Goal: Information Seeking & Learning: Learn about a topic

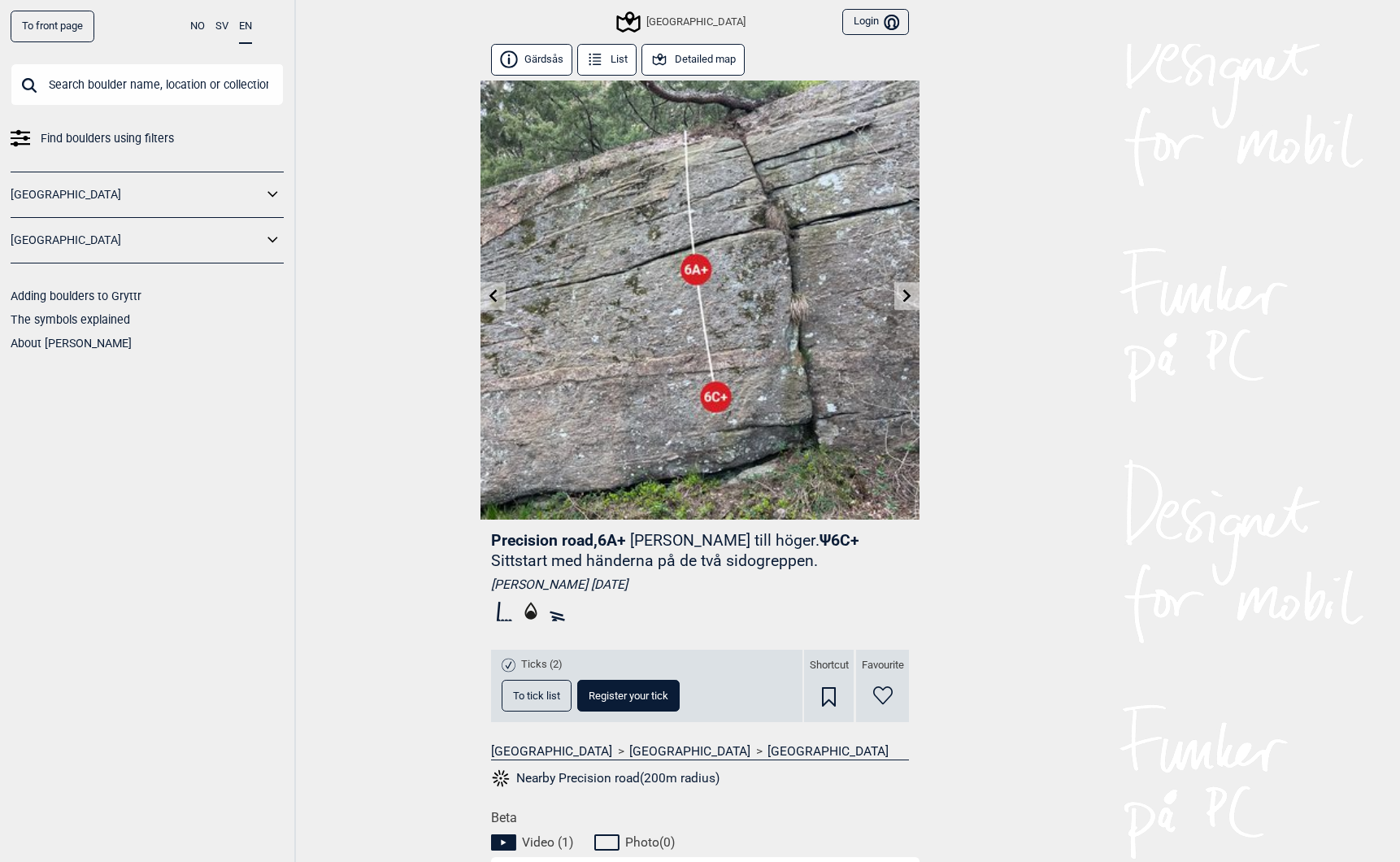
click at [109, 77] on input "text" at bounding box center [147, 85] width 274 height 43
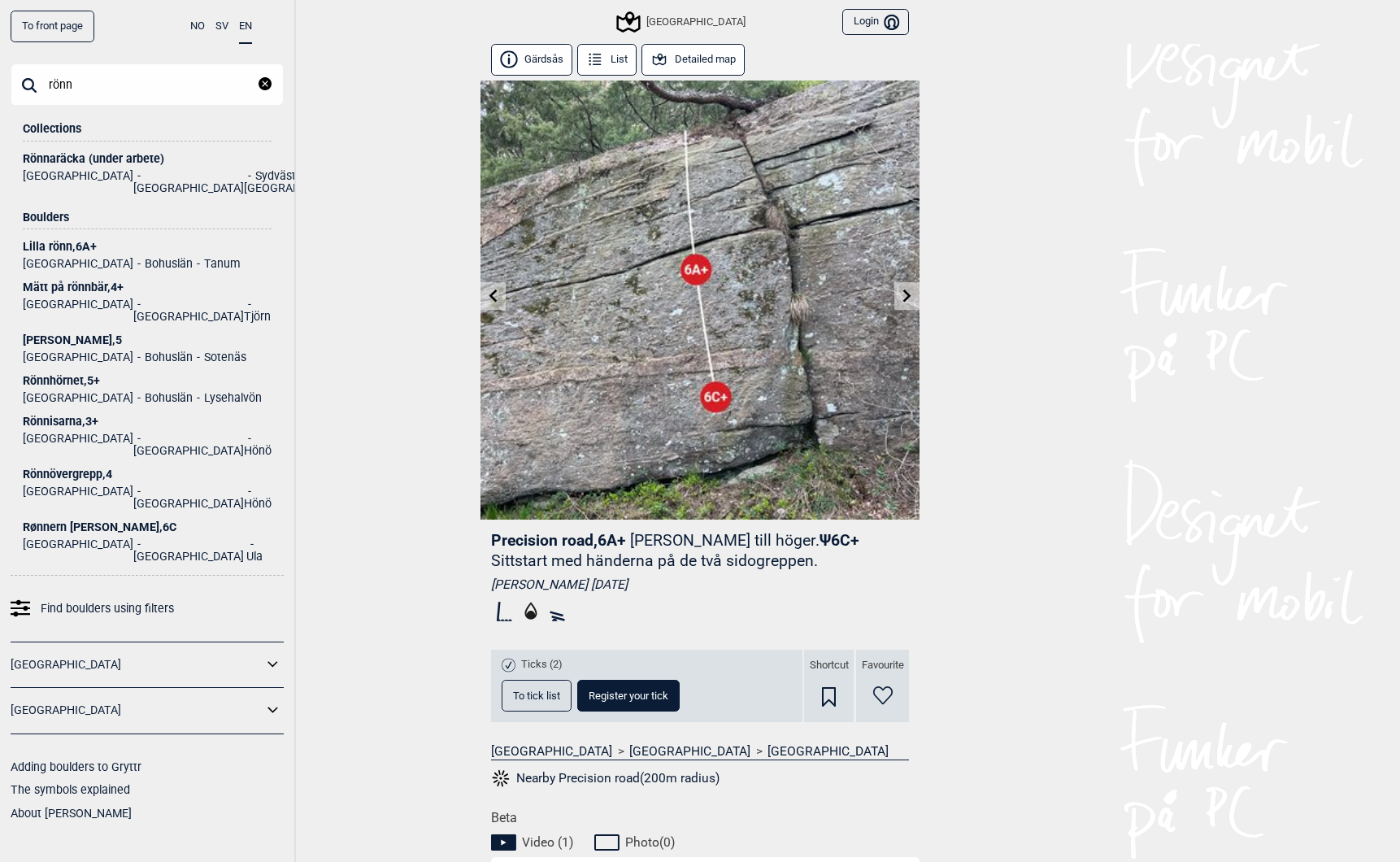
type input "rönn"
click at [63, 157] on div "Rönnaräcka (under arbete)" at bounding box center [147, 159] width 249 height 12
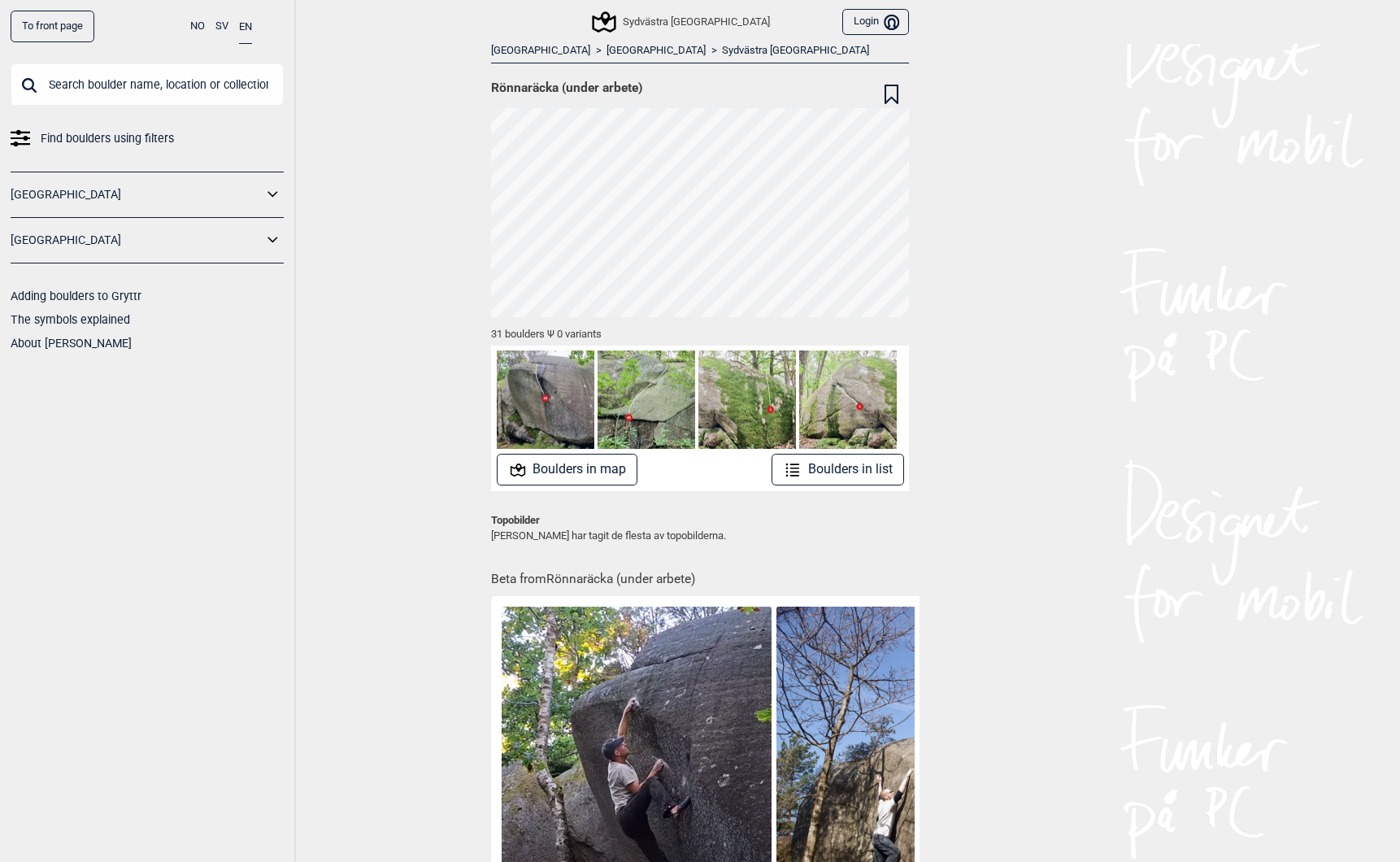
click at [562, 471] on button "Boulders in map" at bounding box center [567, 470] width 141 height 31
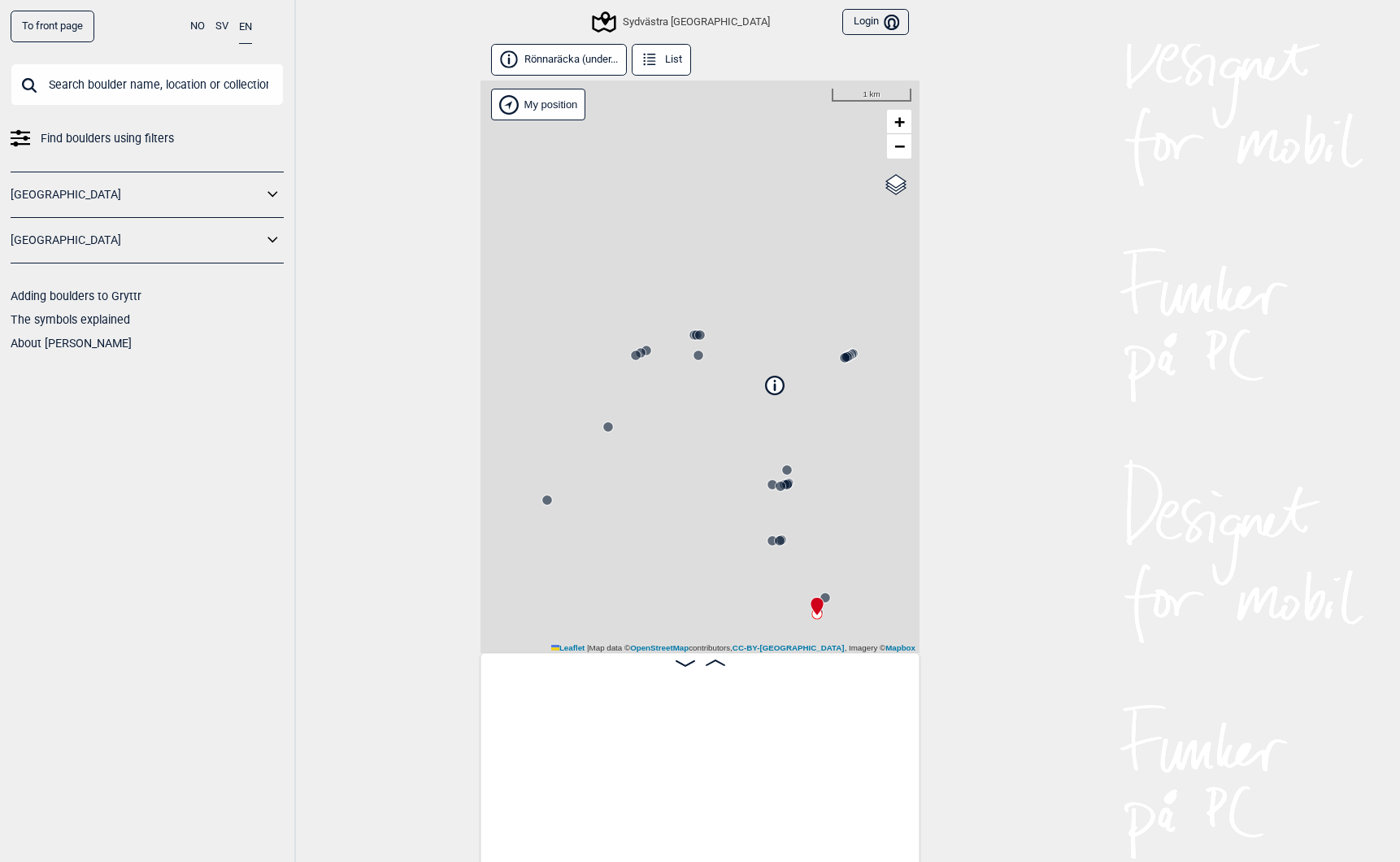
scroll to position [0, 128]
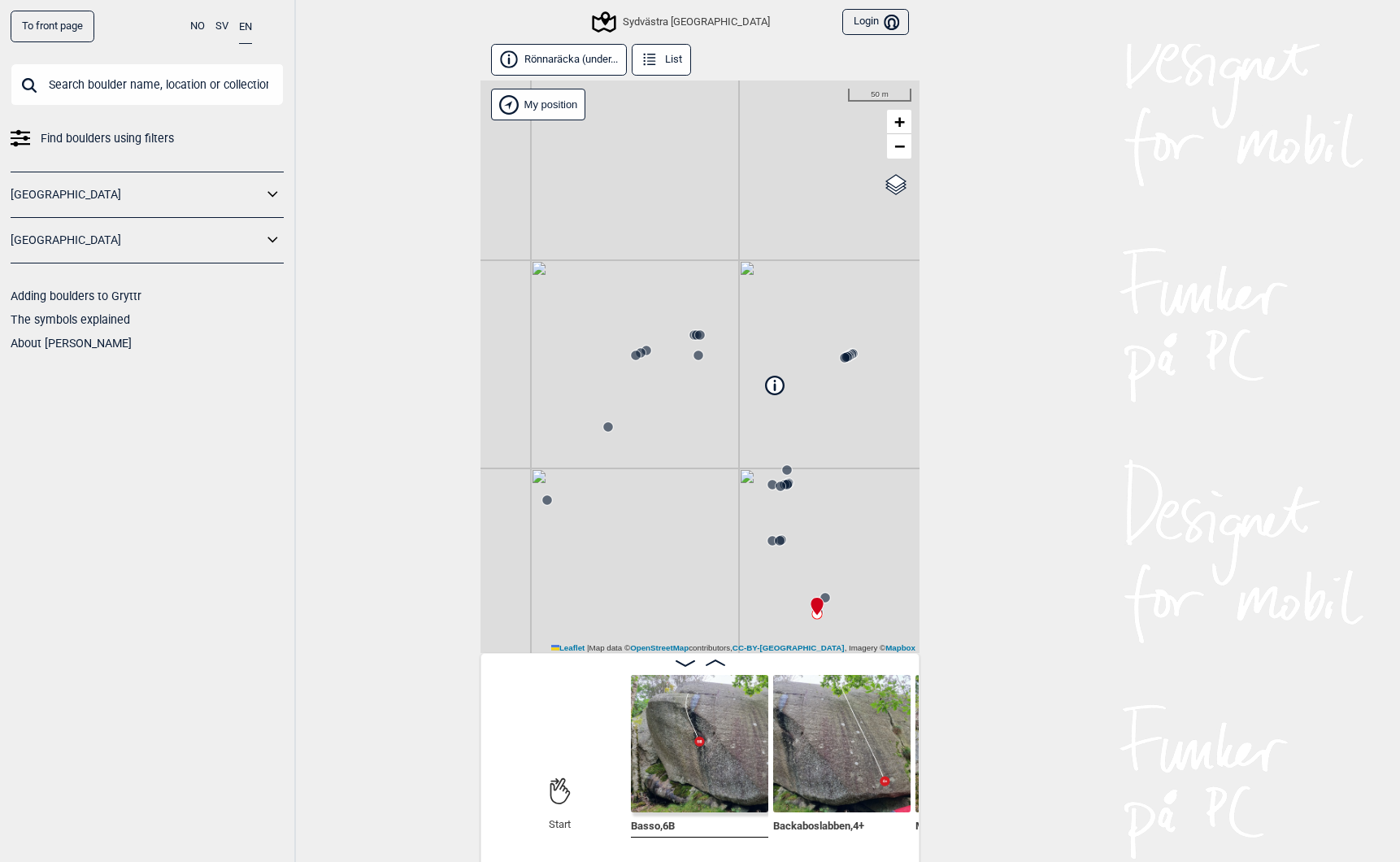
click at [642, 826] on span "Basso , 6B" at bounding box center [653, 825] width 44 height 16
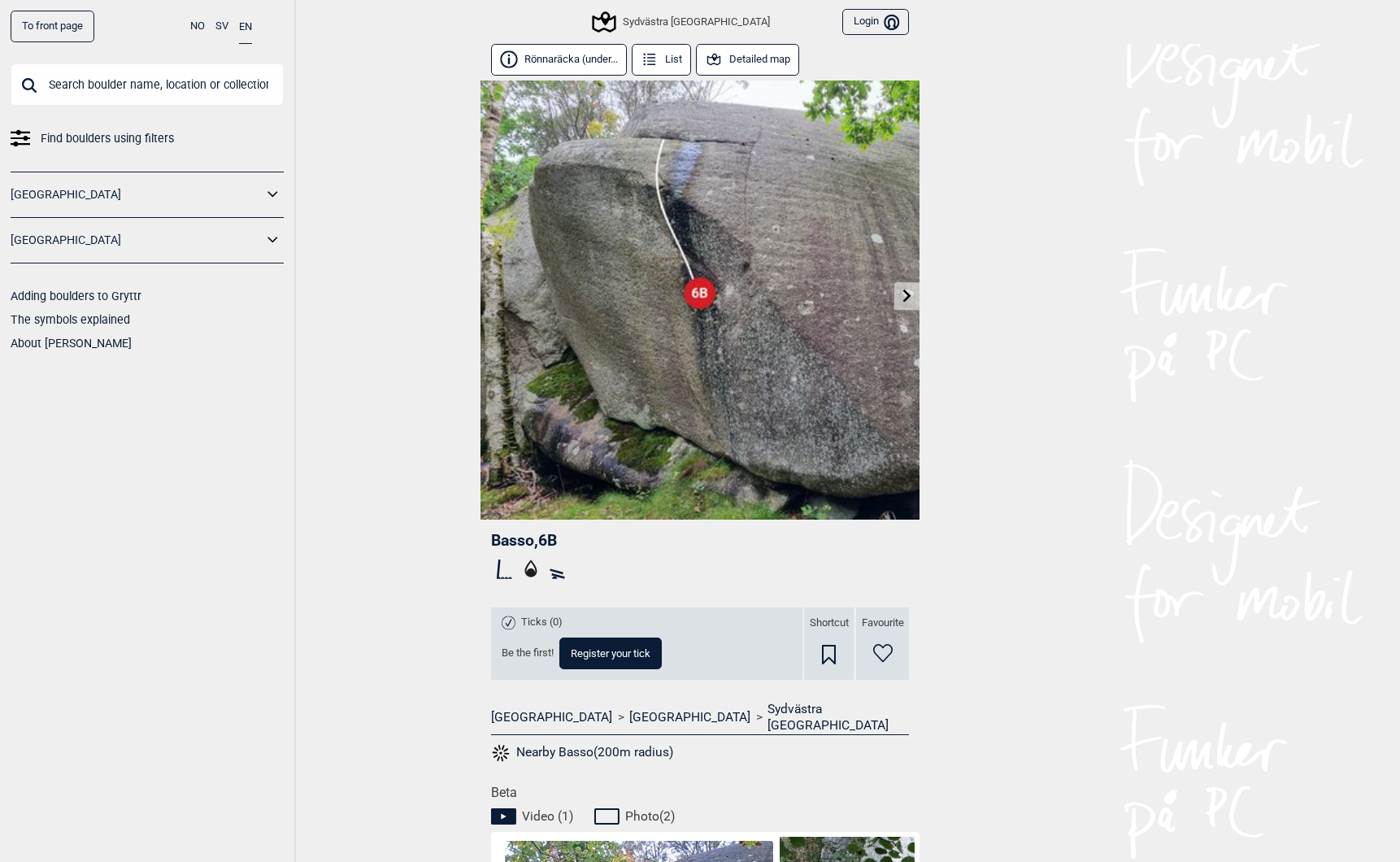
click at [908, 298] on icon at bounding box center [907, 295] width 8 height 13
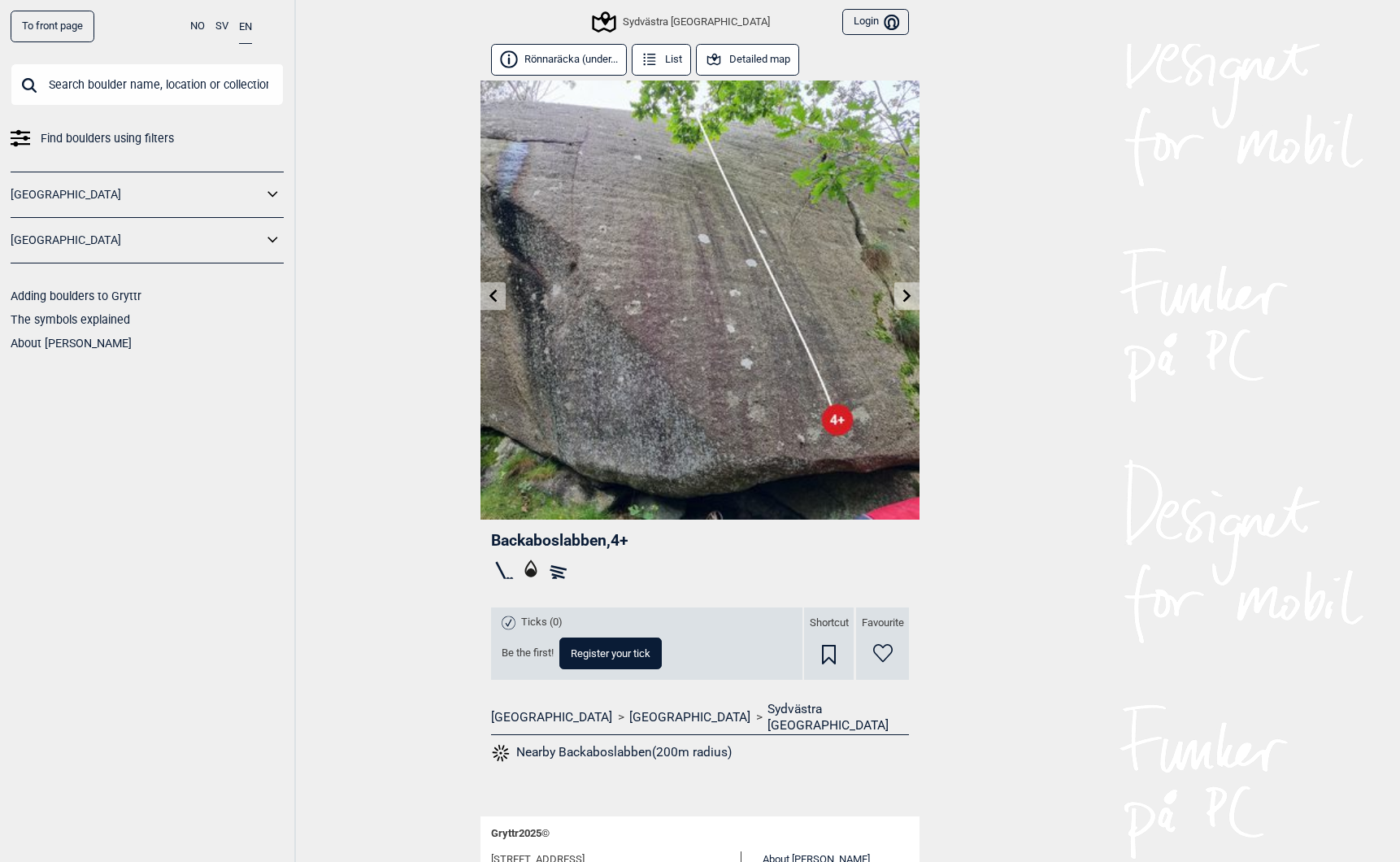
click at [909, 298] on icon at bounding box center [907, 295] width 8 height 13
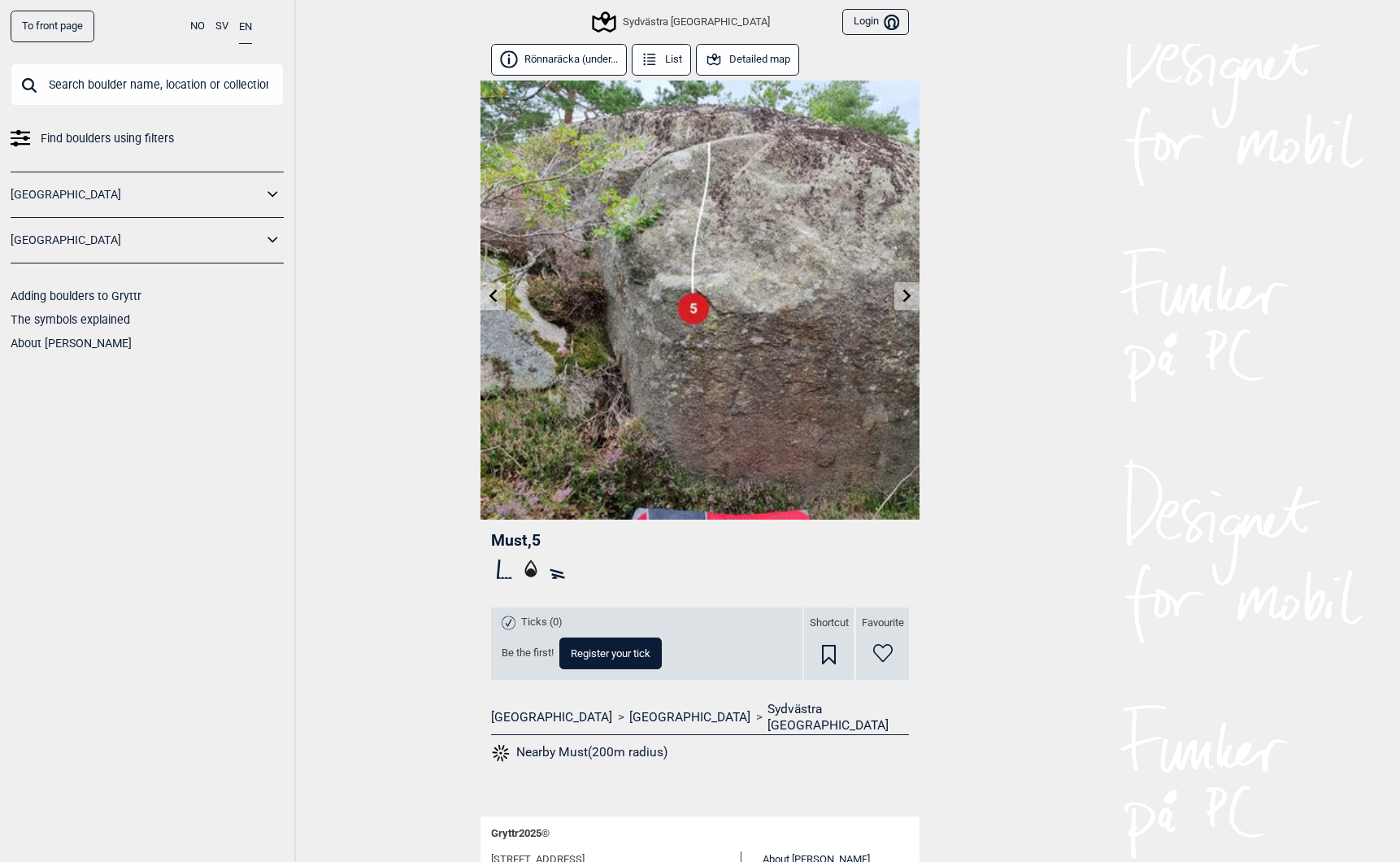
click at [909, 298] on icon at bounding box center [907, 295] width 8 height 13
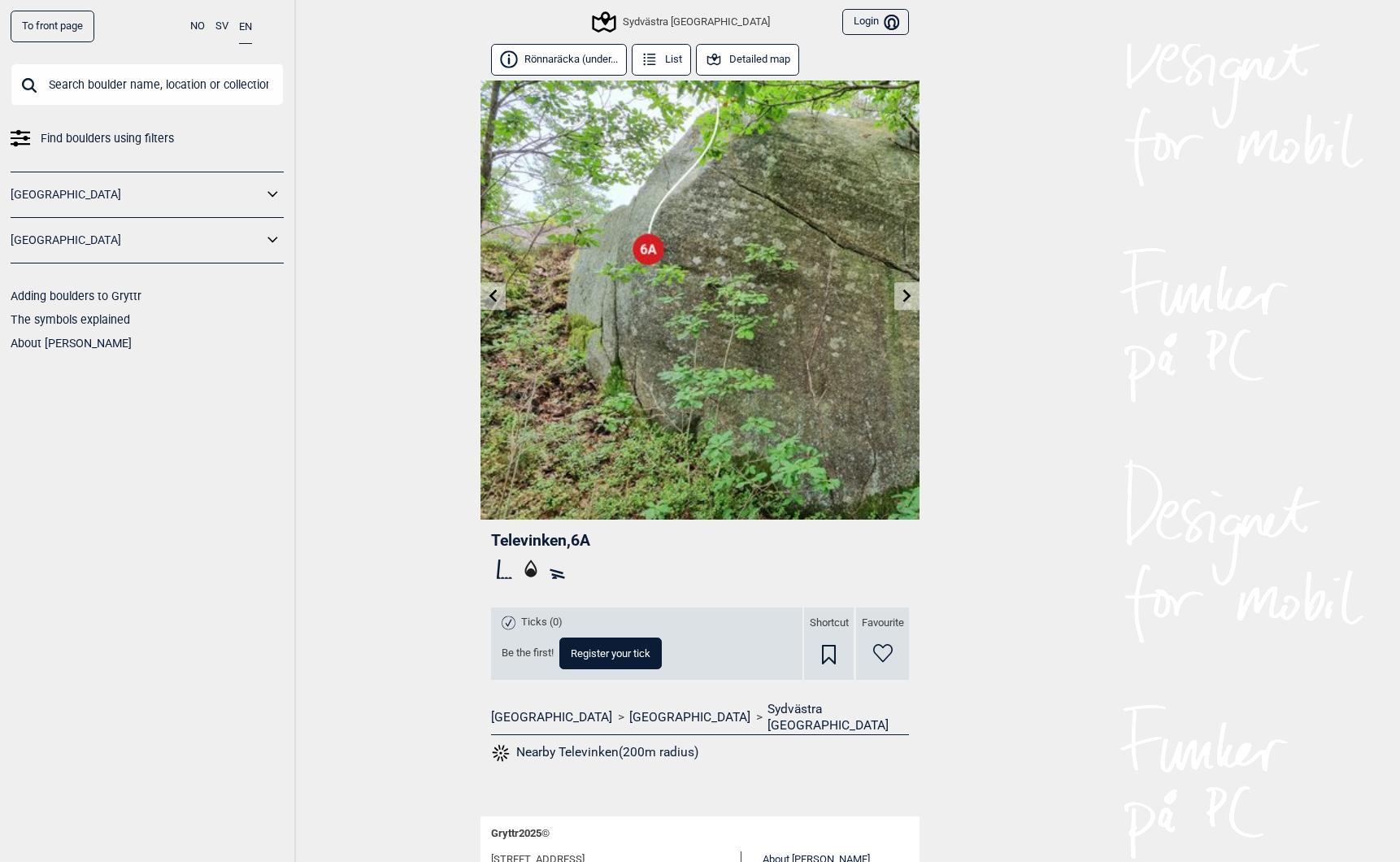
click at [907, 303] on link at bounding box center [907, 296] width 25 height 27
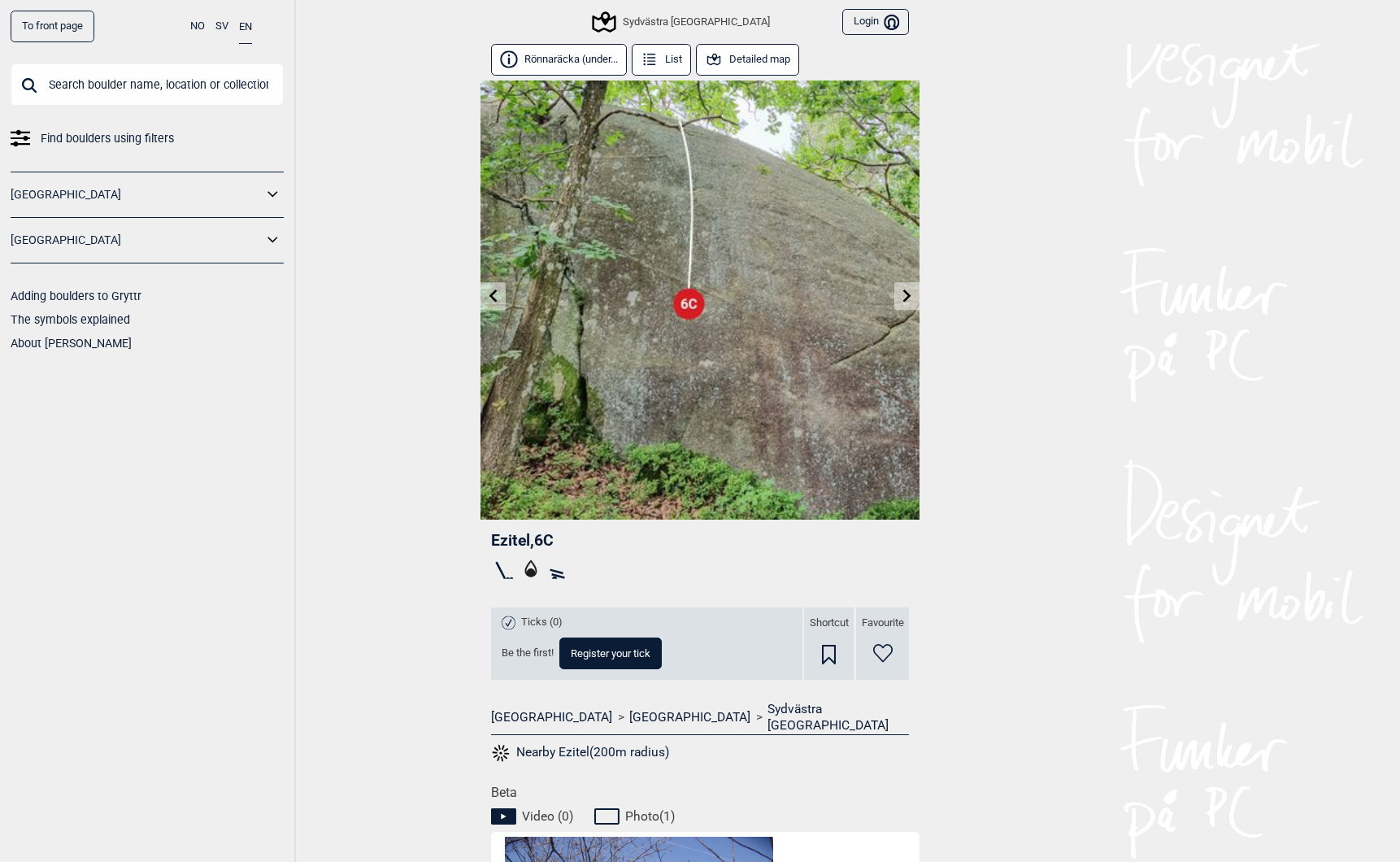
click at [906, 299] on icon at bounding box center [907, 295] width 8 height 13
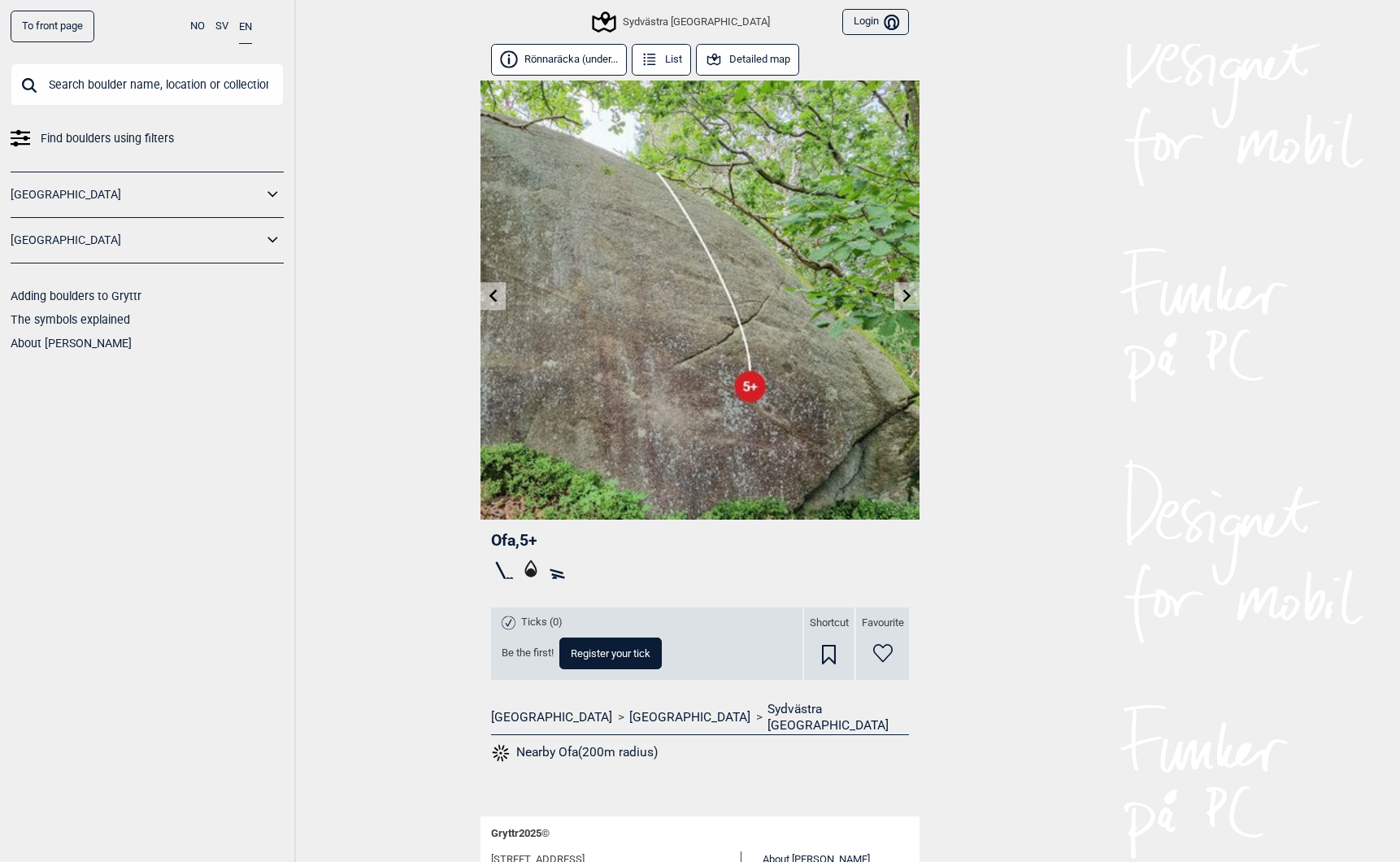
click at [906, 299] on icon at bounding box center [907, 295] width 8 height 13
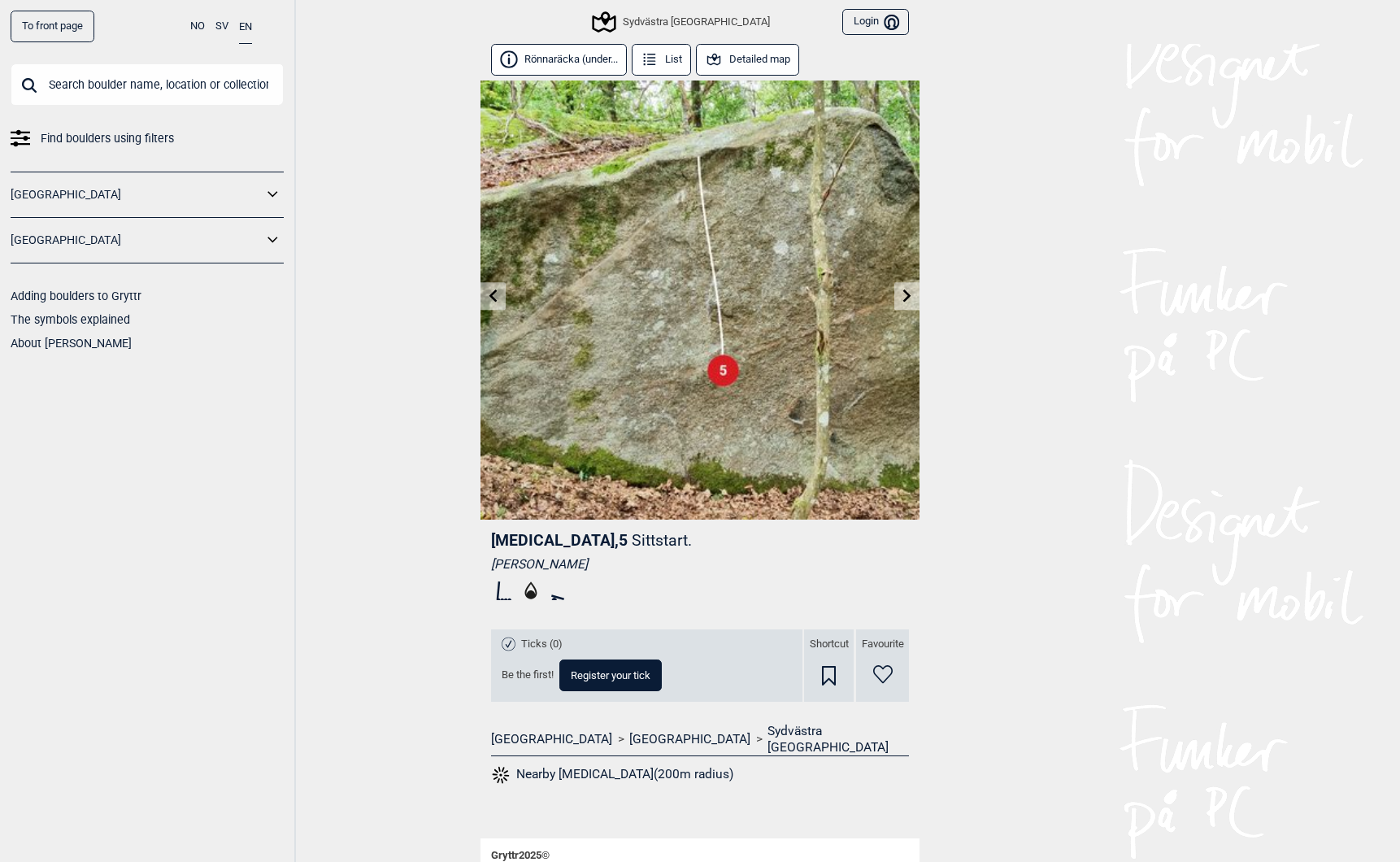
click at [906, 299] on icon at bounding box center [907, 295] width 8 height 13
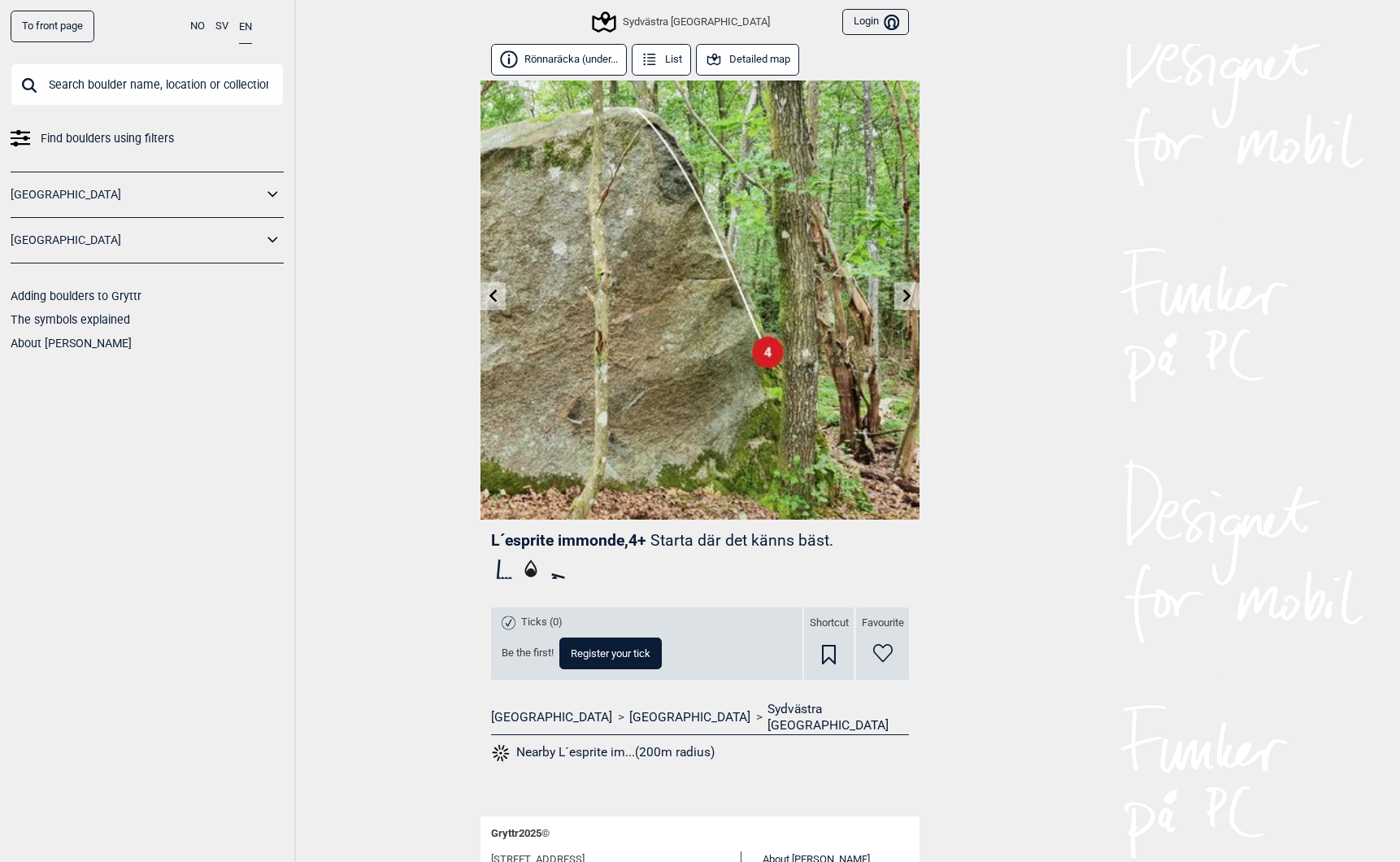
click at [904, 292] on icon at bounding box center [907, 295] width 13 height 13
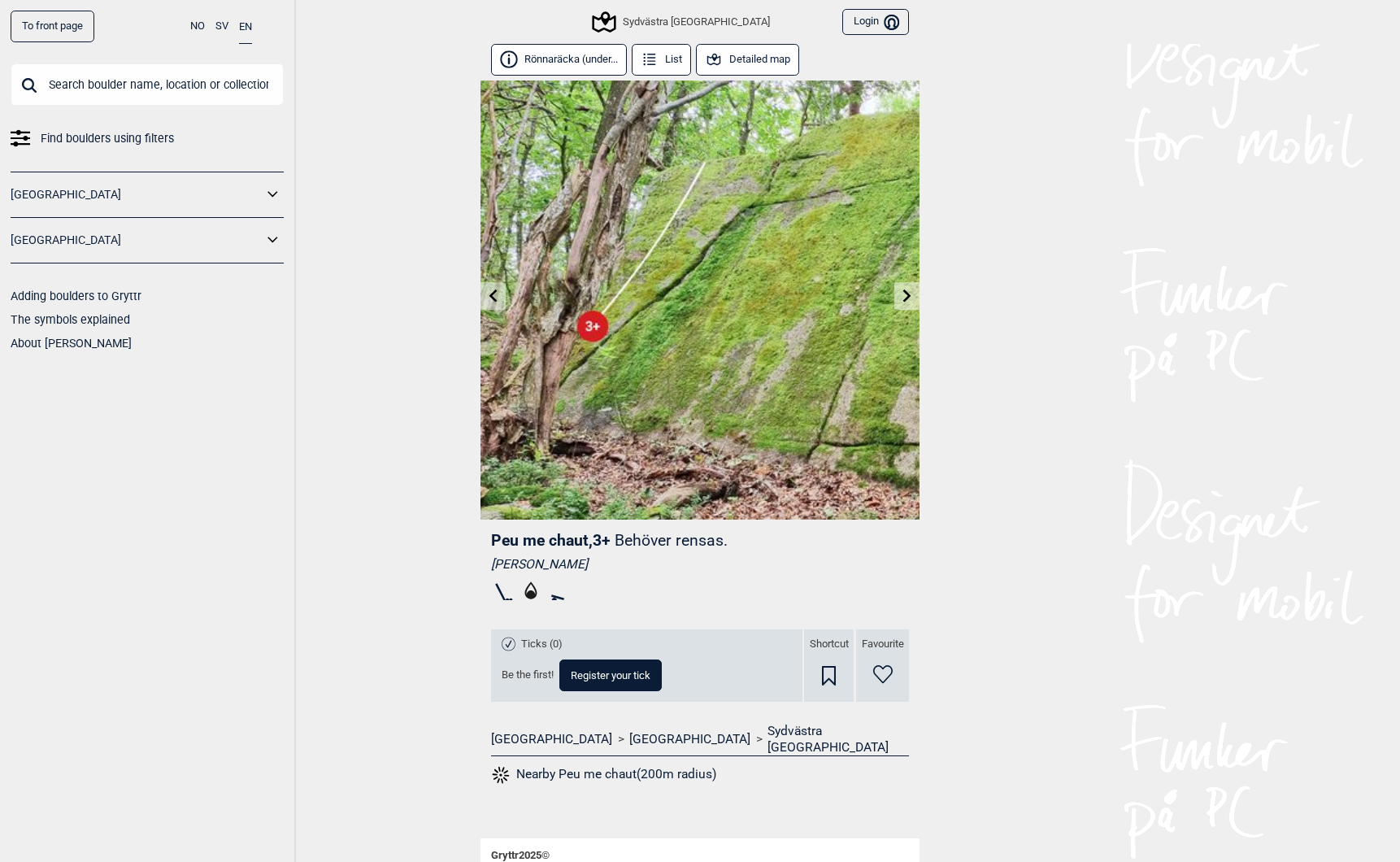
click at [903, 293] on icon at bounding box center [907, 295] width 13 height 13
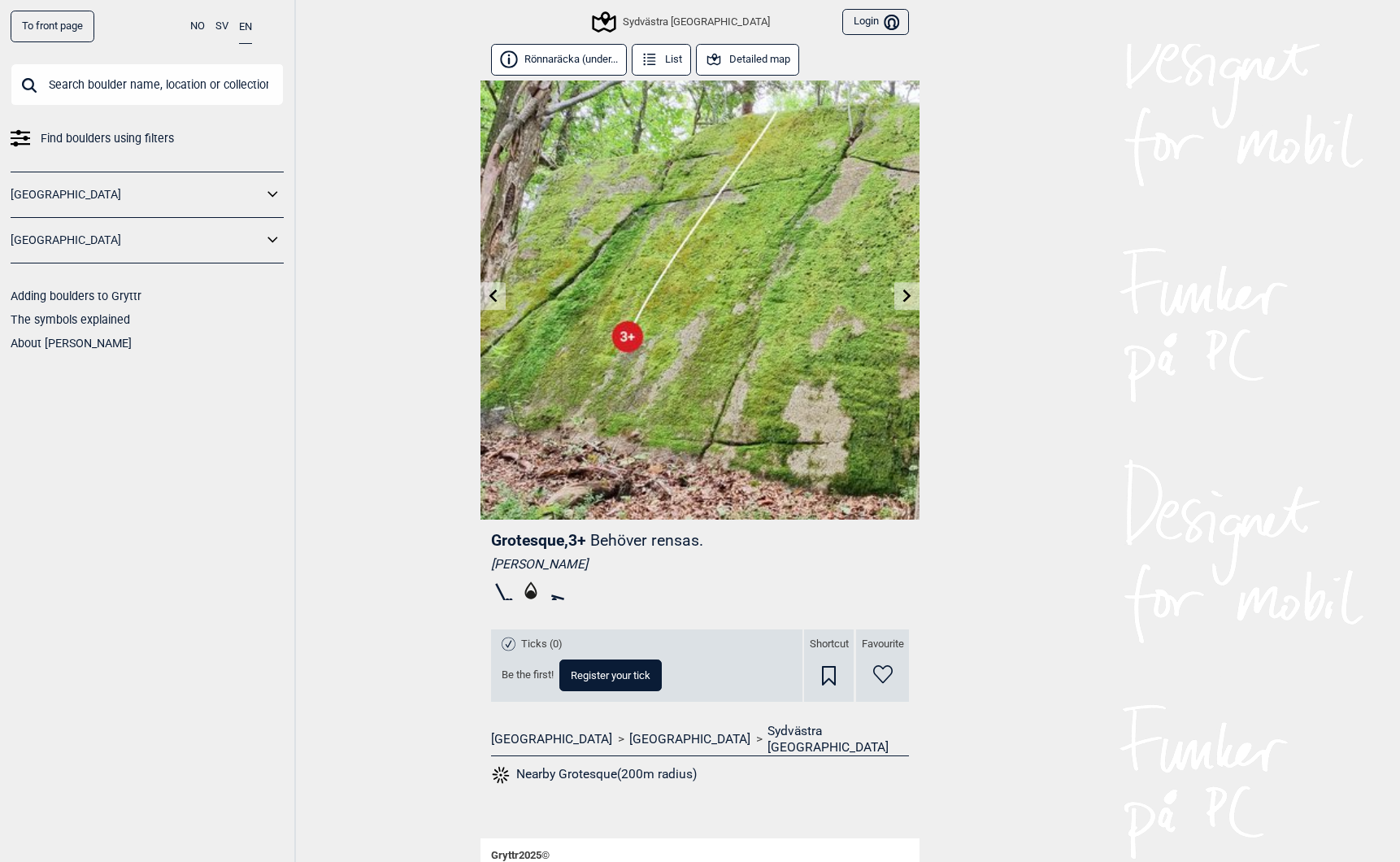
click at [761, 55] on button "Detailed map" at bounding box center [747, 59] width 104 height 31
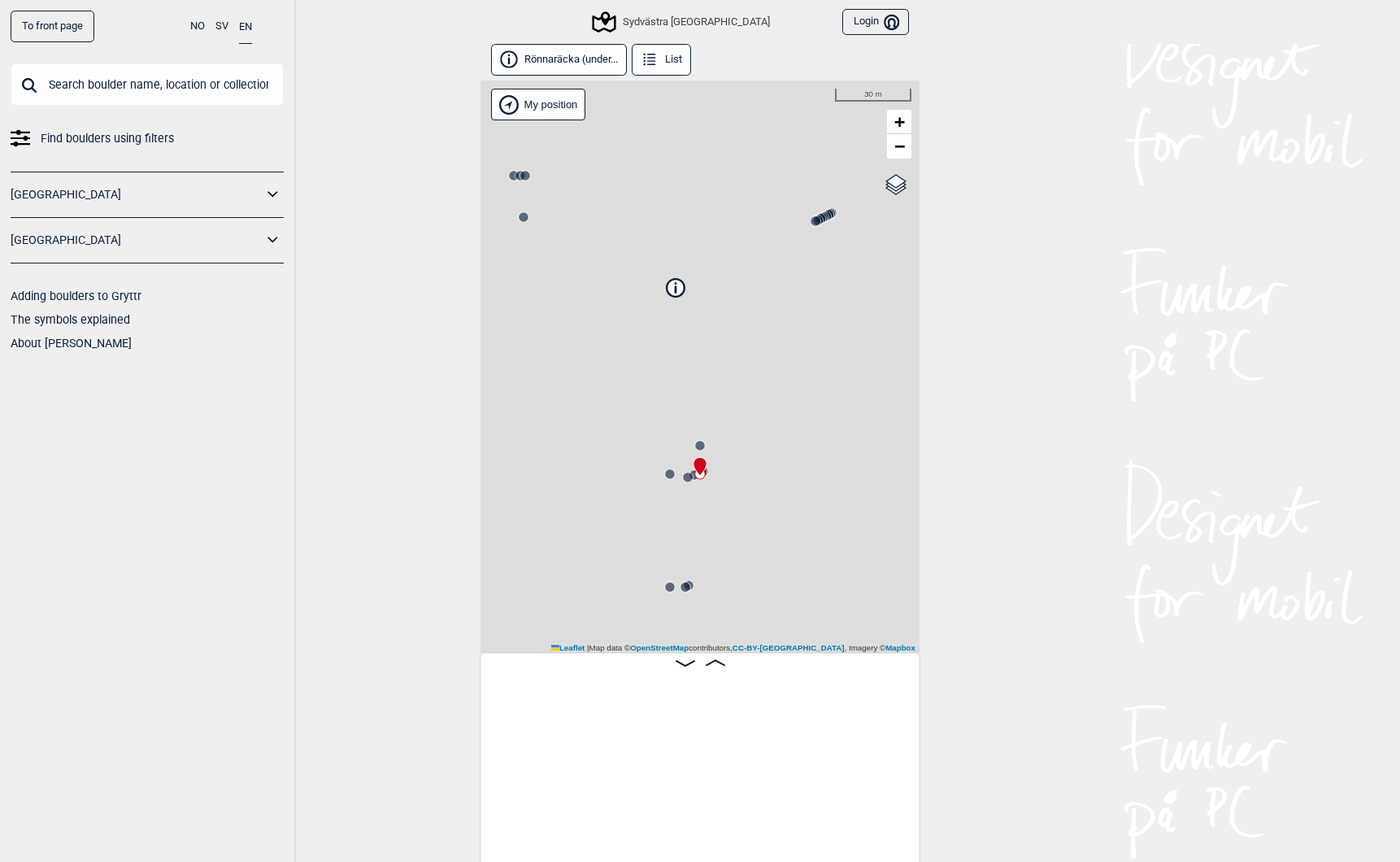
scroll to position [0, 1375]
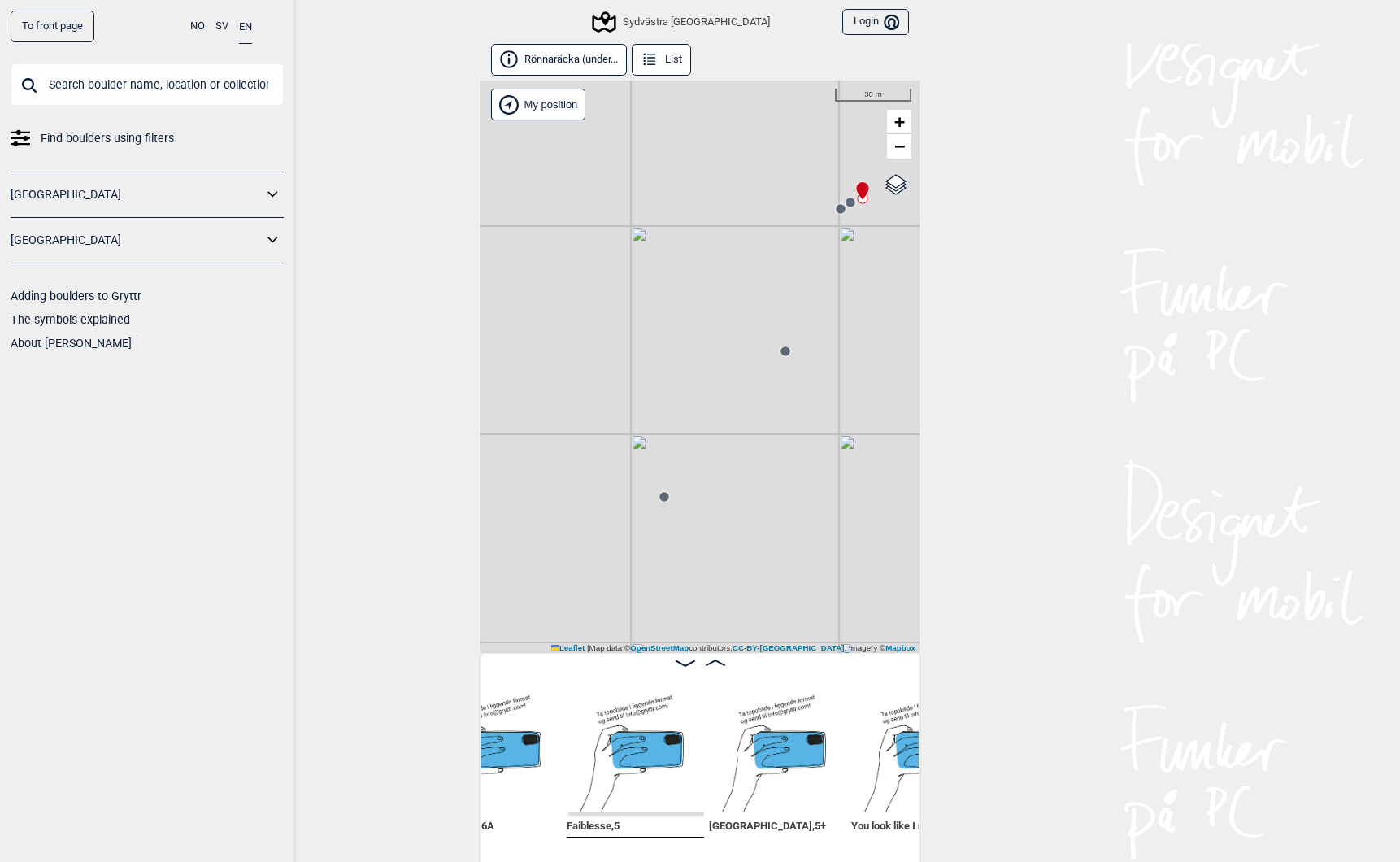
scroll to position [0, 2596]
click at [748, 801] on img at bounding box center [769, 744] width 138 height 138
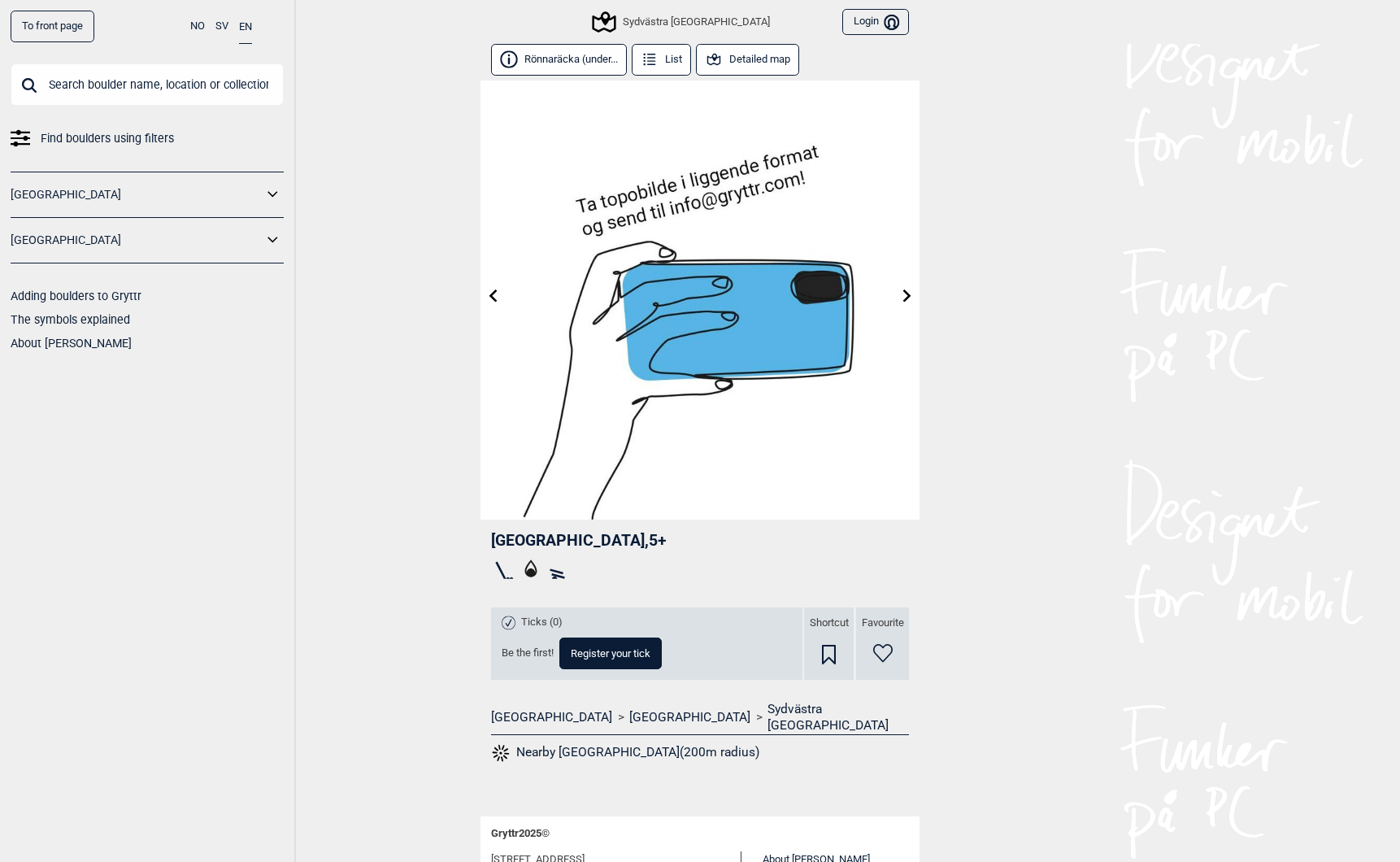
click at [521, 540] on span "[GEOGRAPHIC_DATA] , 5+" at bounding box center [579, 540] width 176 height 18
copy span "[GEOGRAPHIC_DATA]"
